Goal: Contribute content: Add original content to the website for others to see

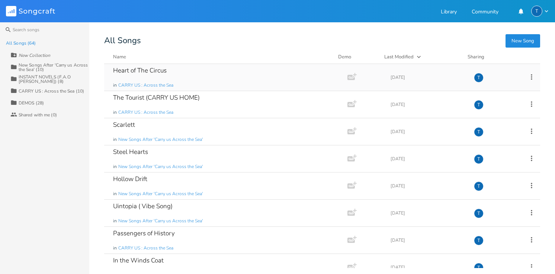
click at [138, 68] on div "Heart of The Circus" at bounding box center [140, 70] width 54 height 6
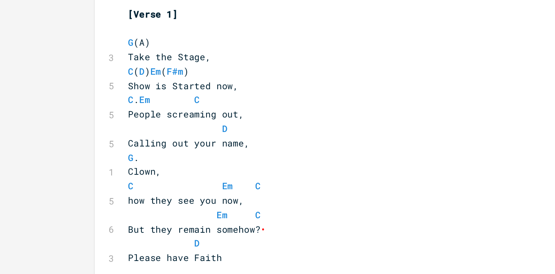
click at [150, 122] on span "C . Em C" at bounding box center [162, 120] width 42 height 7
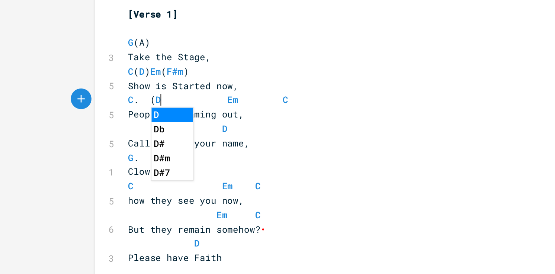
type textarea "(D)"
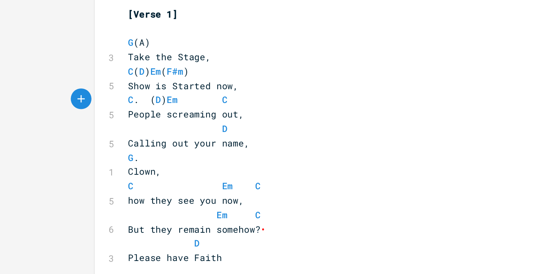
click at [197, 120] on span "C . ( D ) Em C" at bounding box center [169, 120] width 57 height 7
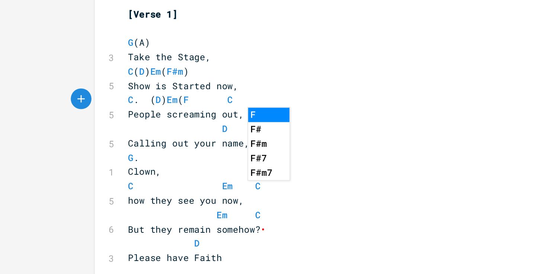
type textarea "(F"
click at [210, 144] on li "F#m" at bounding box center [217, 145] width 22 height 8
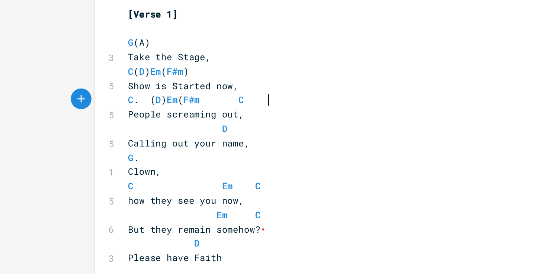
type textarea ")"
click at [188, 120] on span "C . ( D ) Em ( F#m ) C" at bounding box center [165, 120] width 48 height 7
click at [236, 121] on pre "C . ( D ) Em ( F#m ) C" at bounding box center [273, 121] width 268 height 8
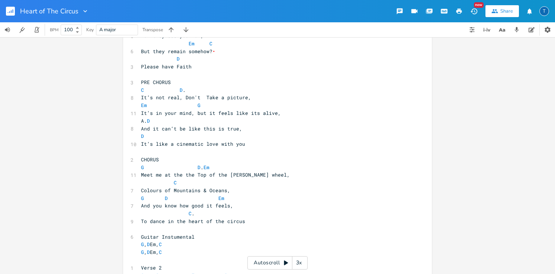
scroll to position [0, 0]
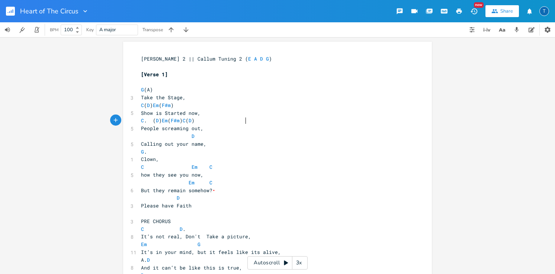
type textarea "(D)"
click at [285, 264] on icon at bounding box center [286, 263] width 4 height 5
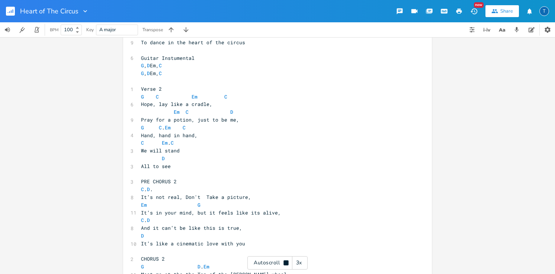
click at [284, 262] on icon at bounding box center [285, 262] width 5 height 5
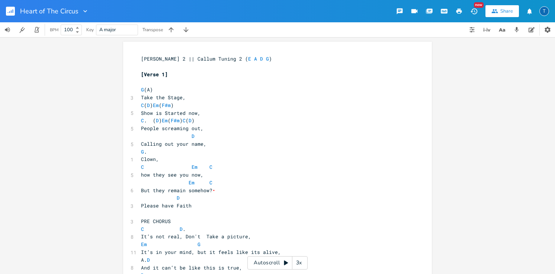
click at [285, 264] on icon at bounding box center [286, 263] width 4 height 5
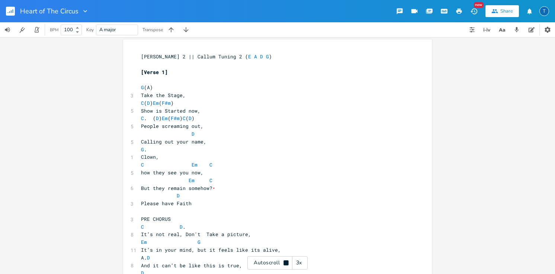
click at [298, 263] on div "3x" at bounding box center [298, 262] width 13 height 13
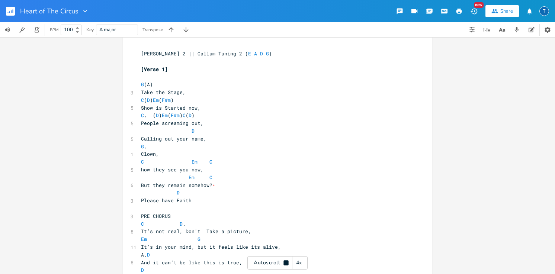
click at [298, 263] on div "4x" at bounding box center [298, 262] width 13 height 13
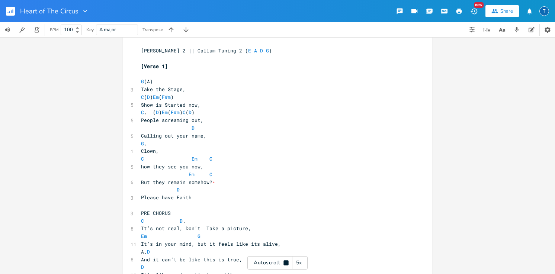
click at [298, 263] on div "5x" at bounding box center [298, 262] width 13 height 13
click at [298, 263] on div "1x" at bounding box center [298, 262] width 13 height 13
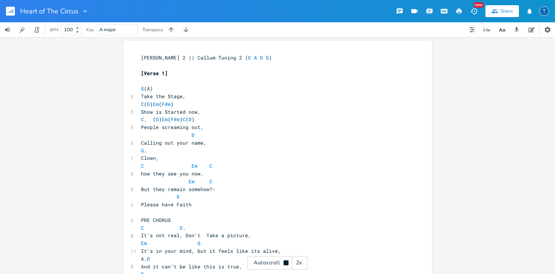
click at [299, 261] on div "2x" at bounding box center [298, 262] width 13 height 13
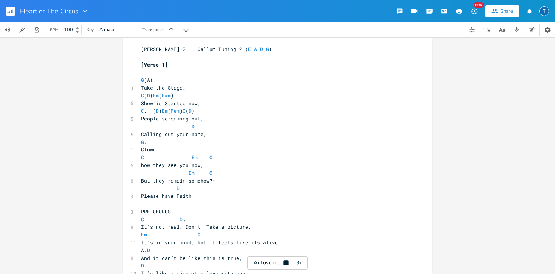
click at [299, 261] on div "3x" at bounding box center [298, 262] width 13 height 13
click at [299, 261] on div "4x" at bounding box center [298, 262] width 13 height 13
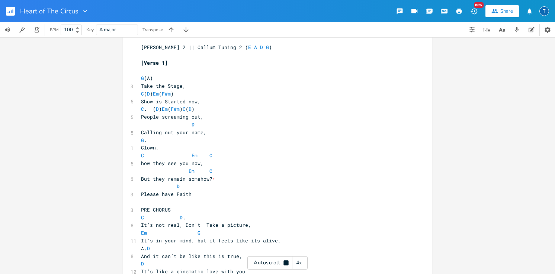
click at [299, 261] on div "4x" at bounding box center [298, 262] width 13 height 13
click at [299, 261] on div "1x" at bounding box center [298, 262] width 13 height 13
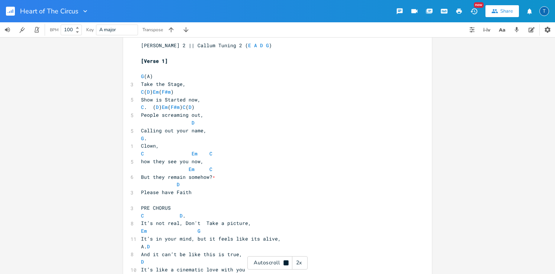
click at [299, 261] on div "2x" at bounding box center [298, 262] width 13 height 13
click at [299, 261] on div "3x" at bounding box center [298, 262] width 13 height 13
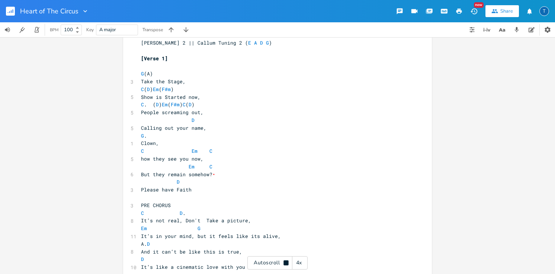
click at [298, 264] on div "4x" at bounding box center [298, 262] width 13 height 13
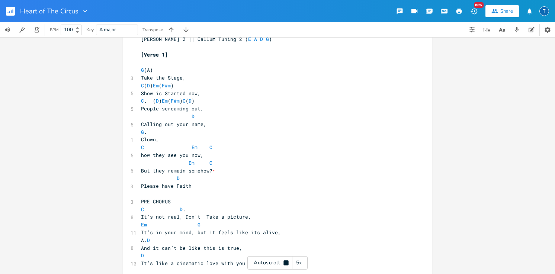
click at [298, 264] on div "5x" at bounding box center [298, 262] width 13 height 13
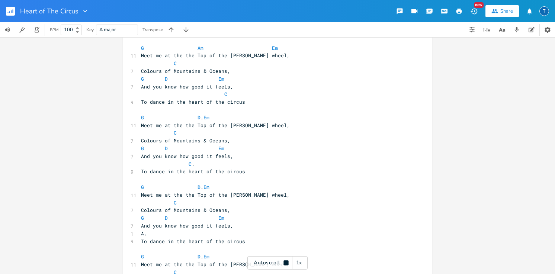
scroll to position [939, 0]
